Goal: Information Seeking & Learning: Check status

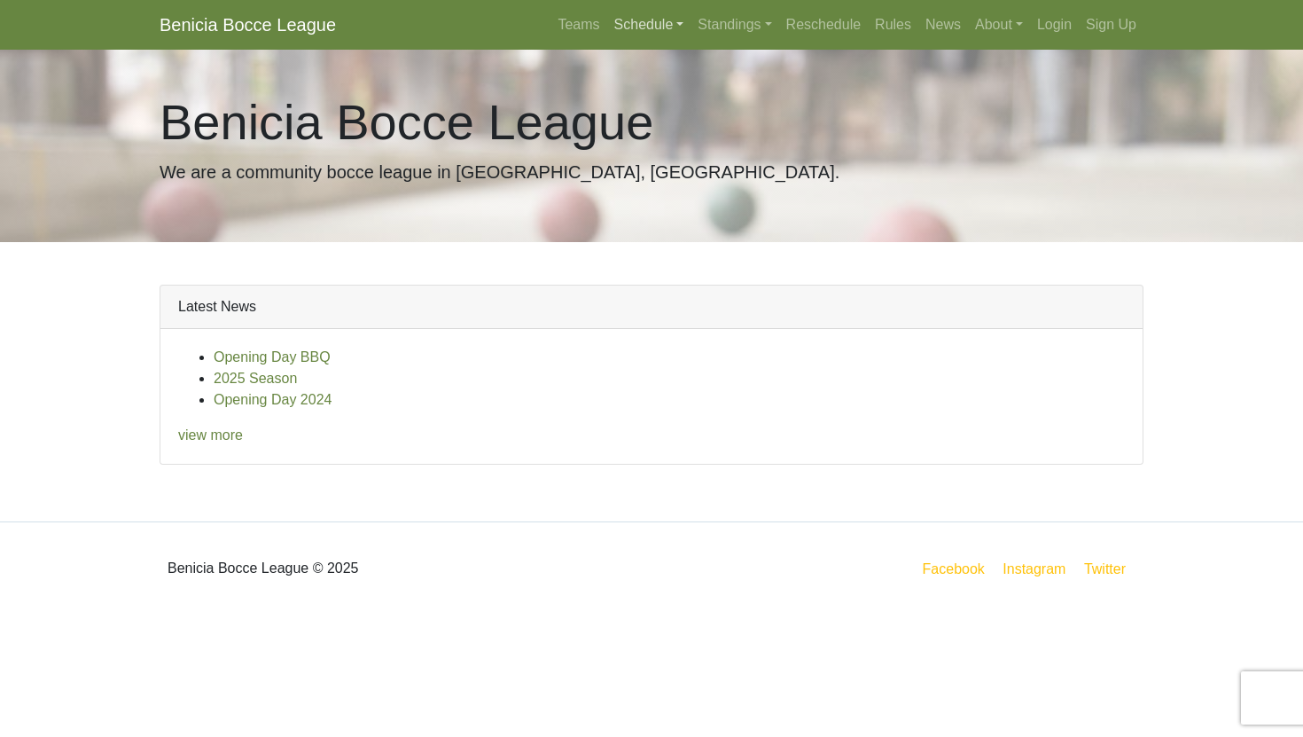
click at [630, 23] on link "Schedule" at bounding box center [649, 24] width 84 height 35
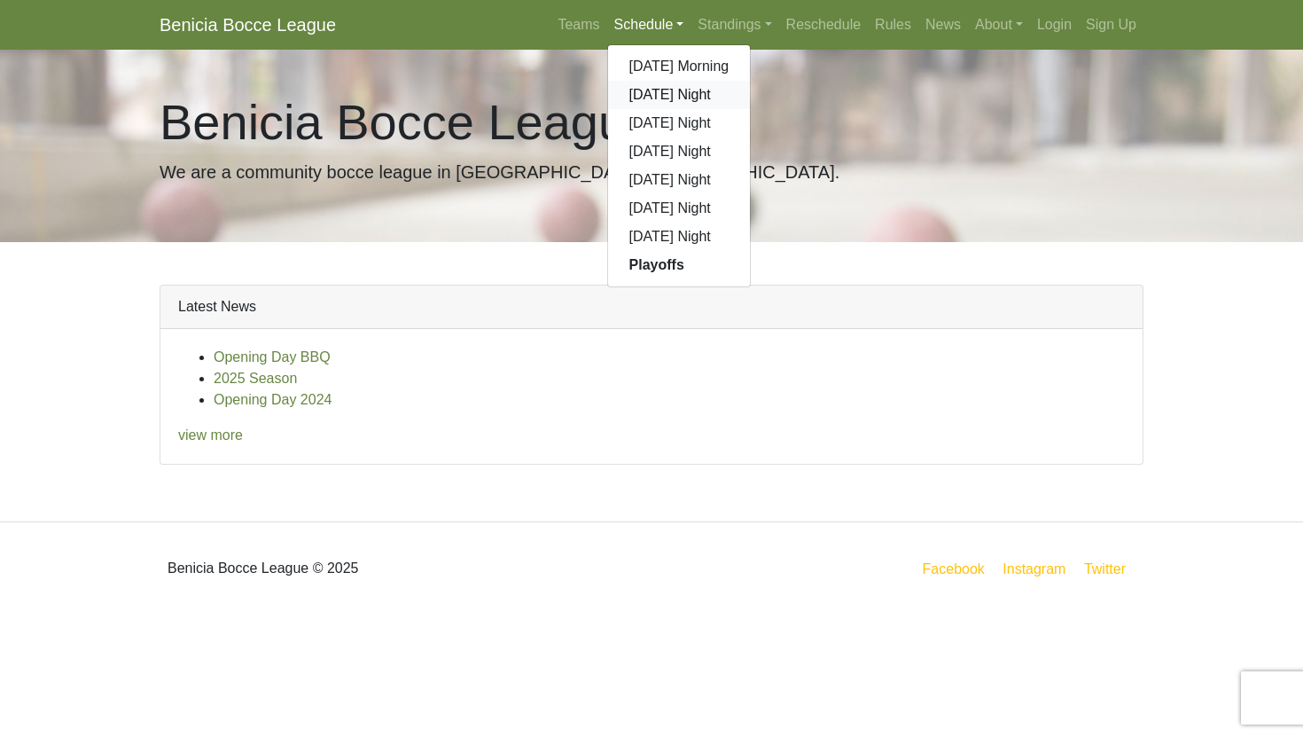
click at [673, 90] on link "[DATE] Night" at bounding box center [679, 95] width 143 height 28
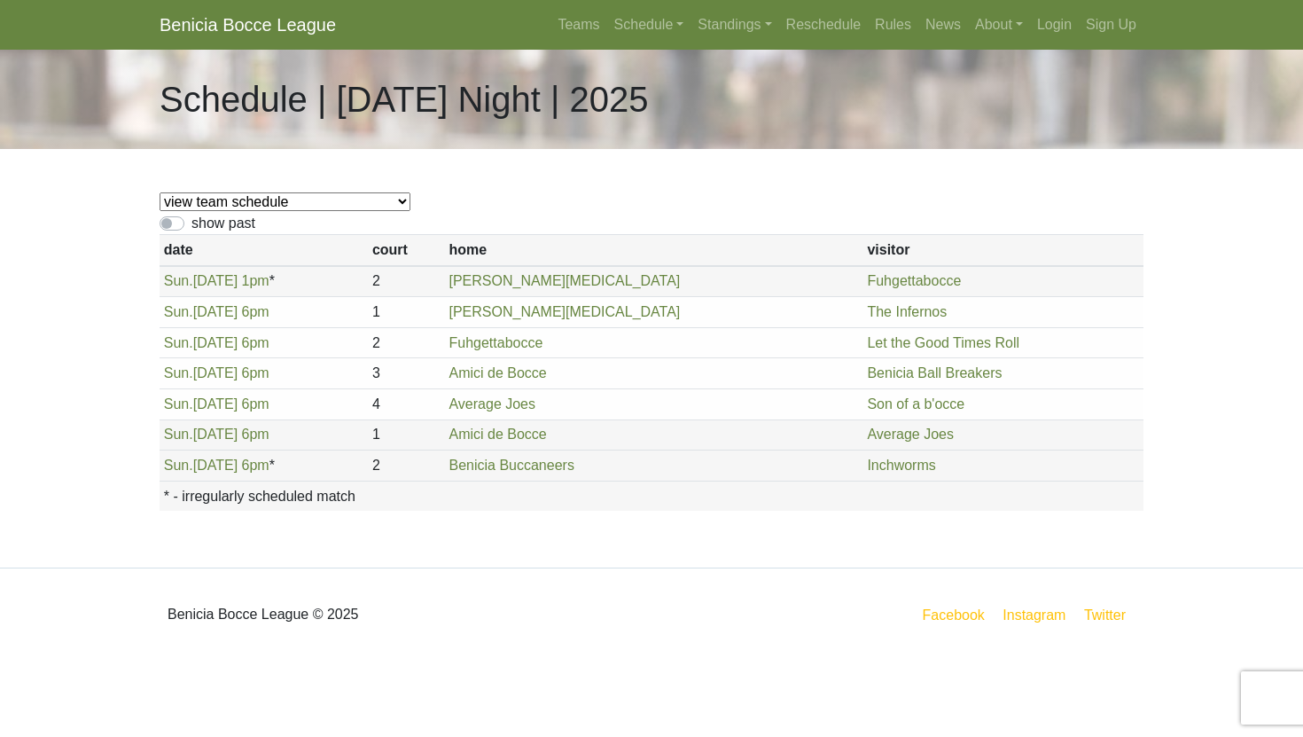
click at [714, 238] on th "home" at bounding box center [654, 250] width 418 height 31
click at [703, 152] on div "view team schedule Superfriends Fuhgettabocce Benicia Ball Breakers Average Joe…" at bounding box center [651, 358] width 1011 height 418
click at [643, 23] on link "Schedule" at bounding box center [649, 24] width 84 height 35
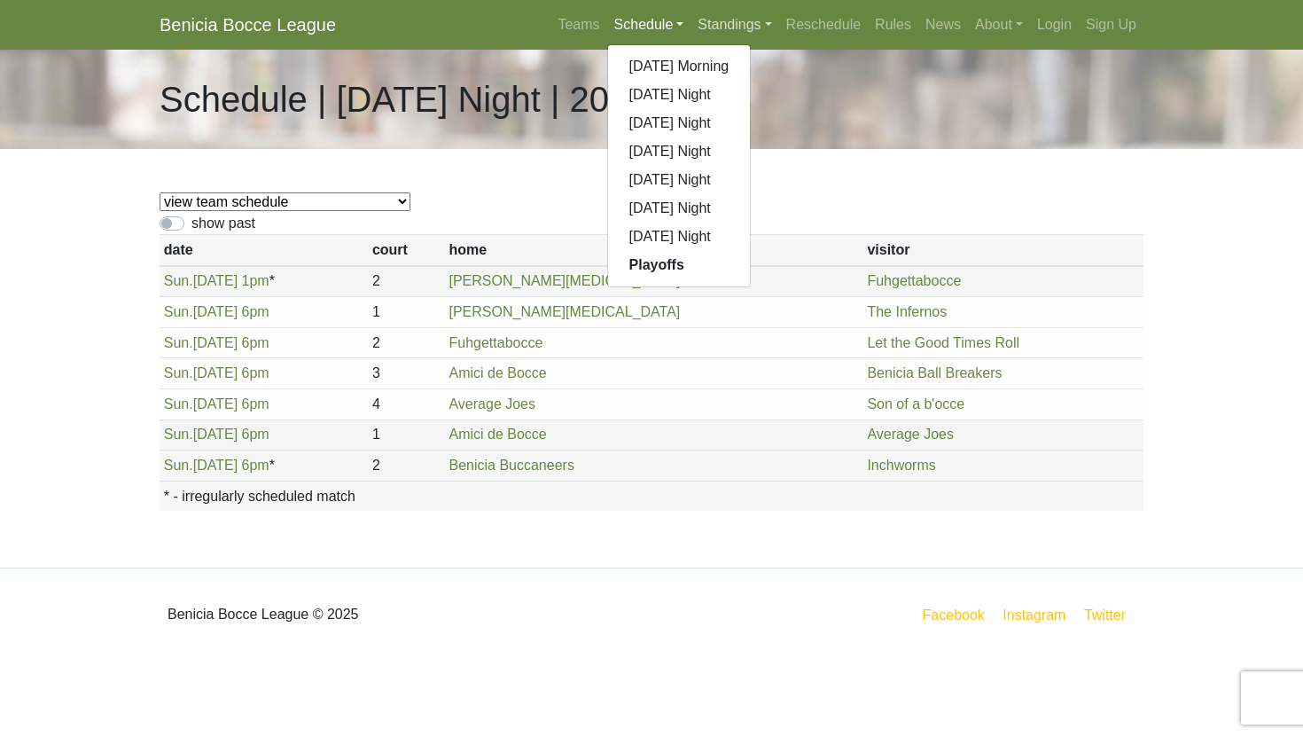
click at [706, 29] on link "Standings" at bounding box center [735, 24] width 88 height 35
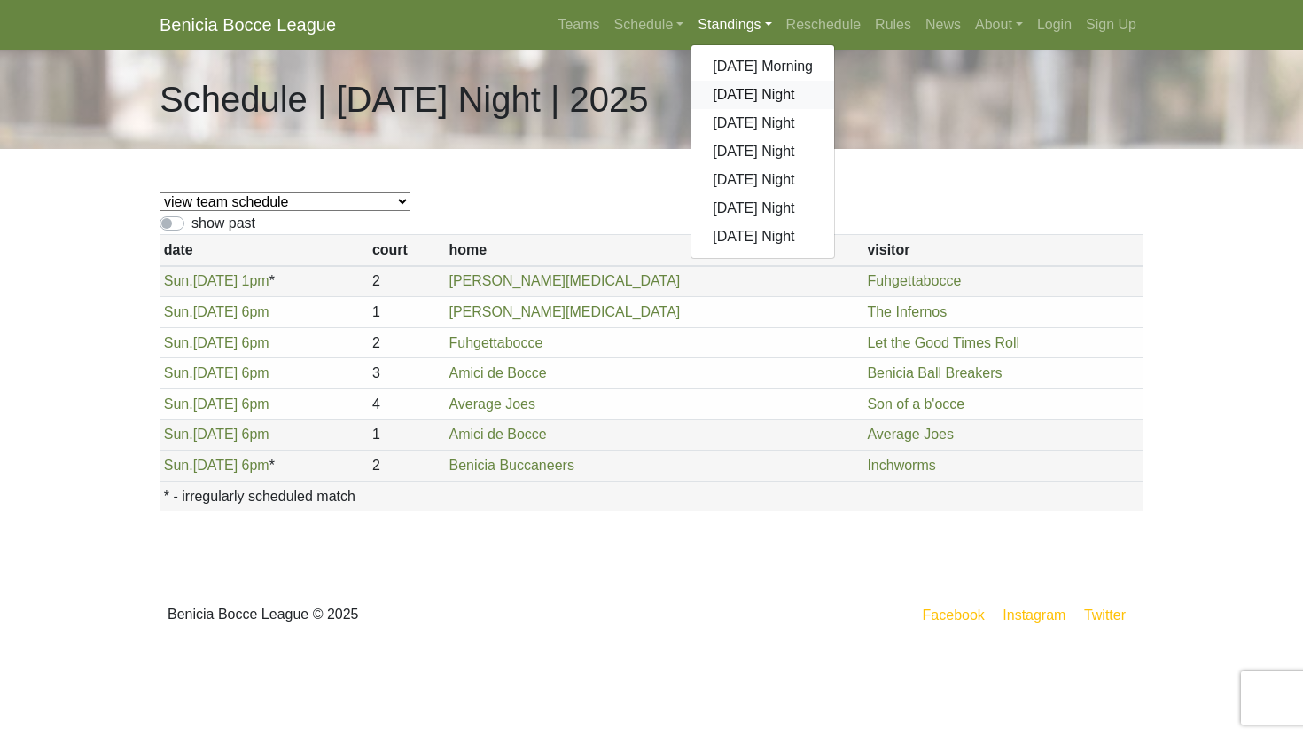
click at [698, 98] on link "[DATE] Night" at bounding box center [762, 95] width 143 height 28
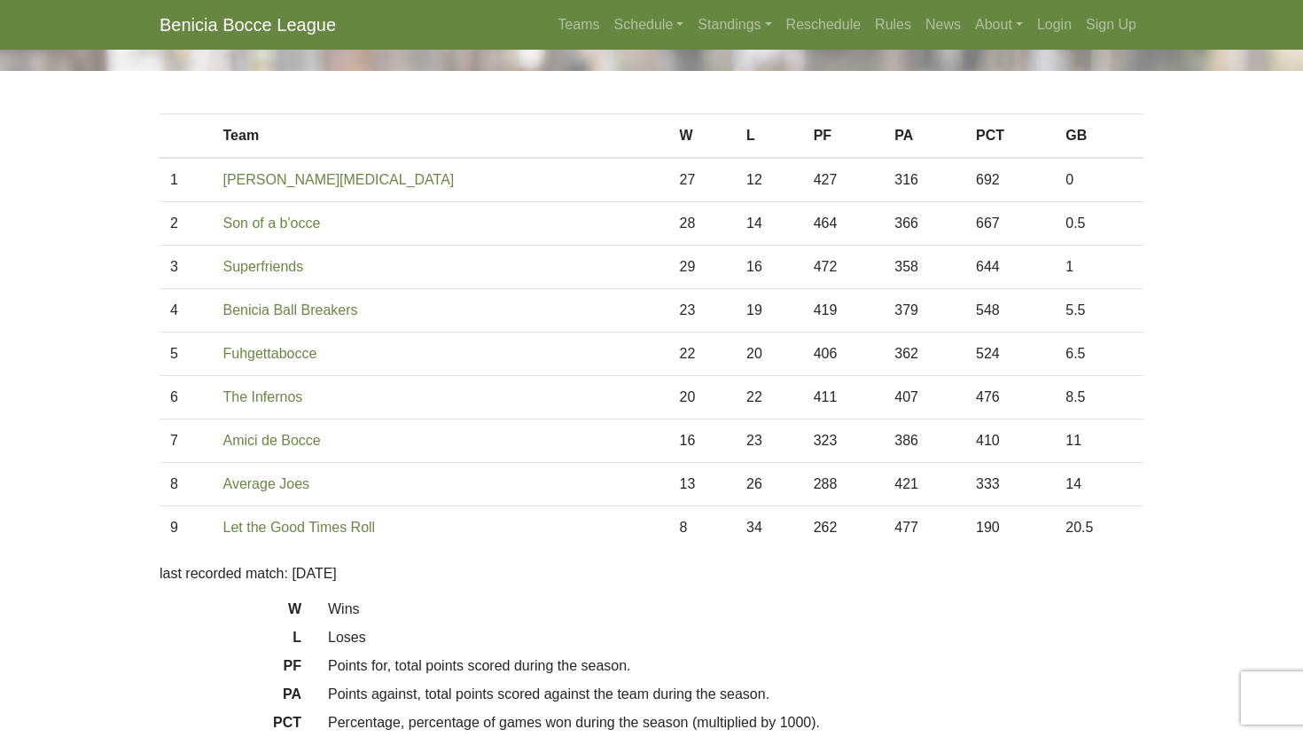
scroll to position [83, 0]
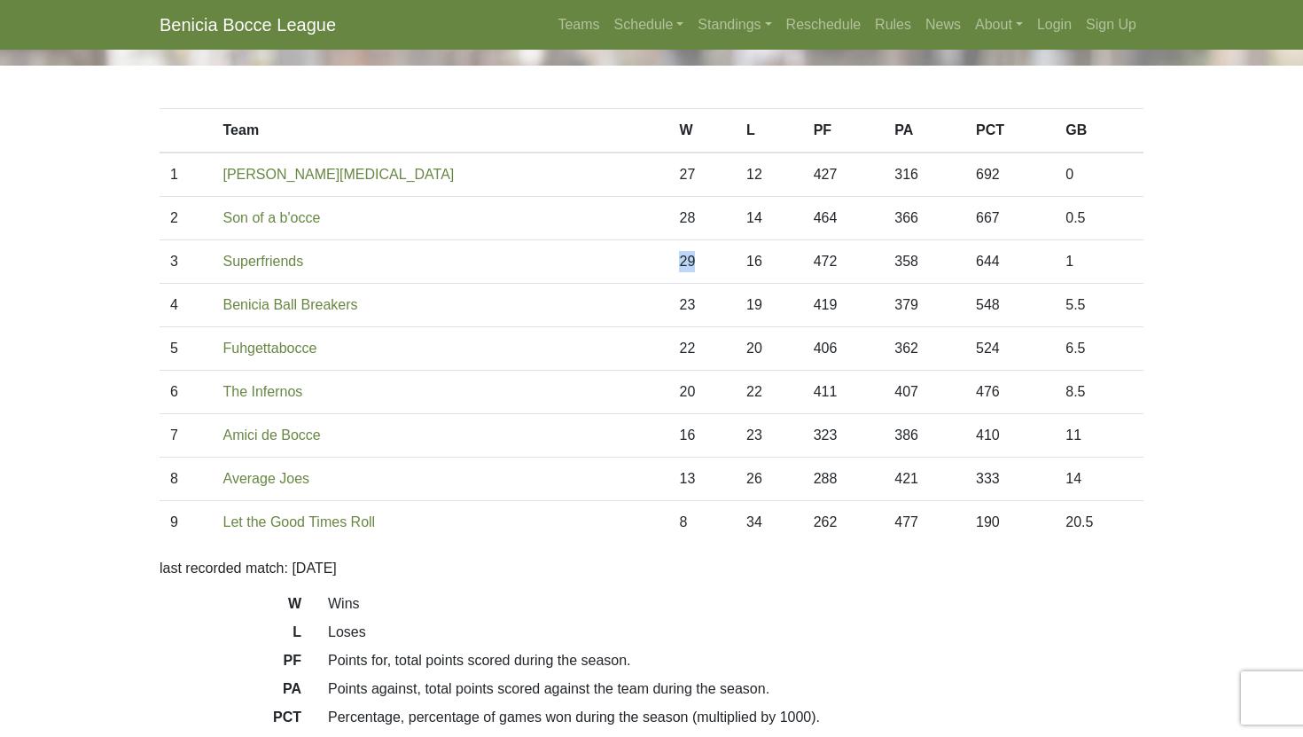
drag, startPoint x: 561, startPoint y: 262, endPoint x: 608, endPoint y: 264, distance: 47.0
click at [608, 264] on tr "3 Superfriends 29 16 472 358 644 1" at bounding box center [652, 261] width 984 height 43
click at [668, 327] on td "22" at bounding box center [701, 348] width 67 height 43
click at [668, 397] on td "20" at bounding box center [701, 392] width 67 height 43
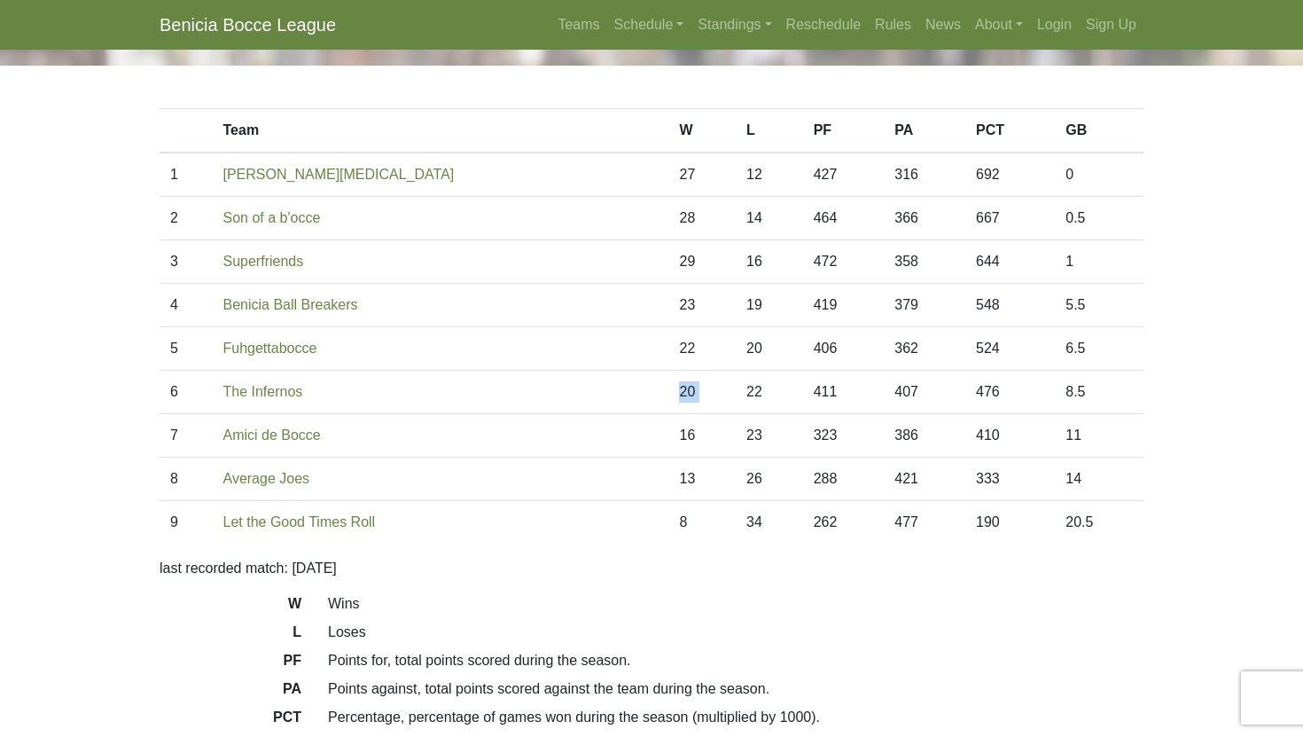
click at [668, 397] on td "20" at bounding box center [701, 392] width 67 height 43
click at [668, 414] on td "16" at bounding box center [701, 435] width 67 height 43
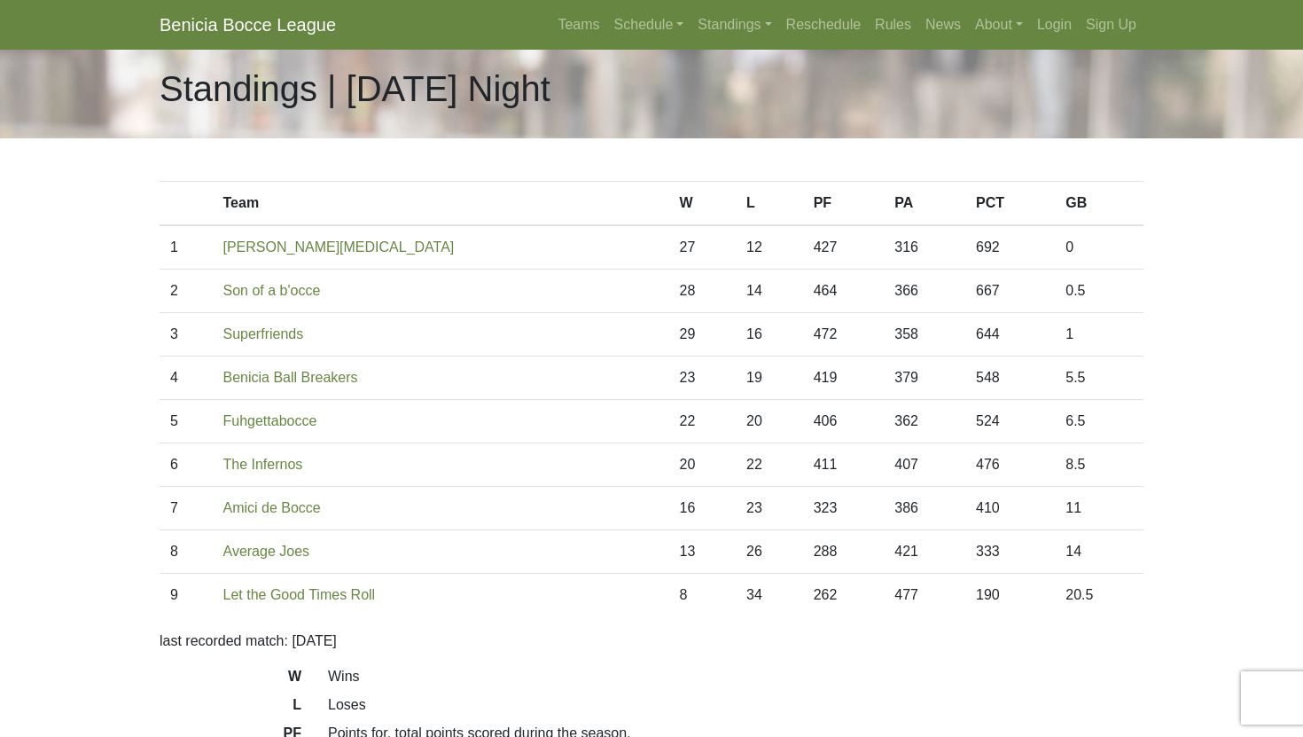
scroll to position [5, 0]
